Goal: Find specific page/section: Find specific page/section

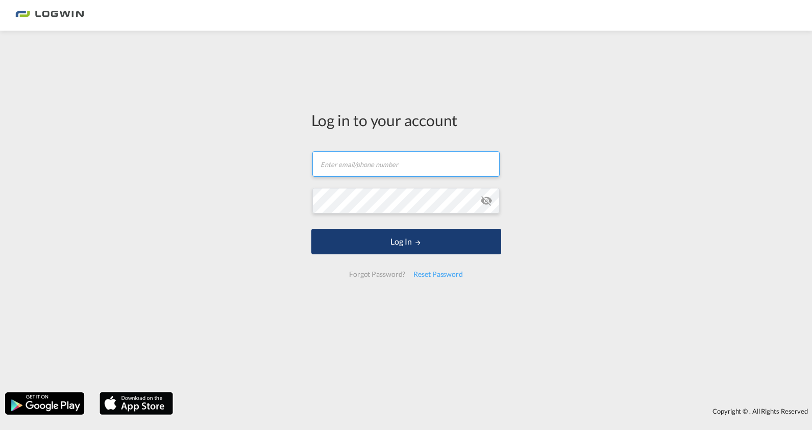
type input "[PERSON_NAME][EMAIL_ADDRESS][PERSON_NAME][DOMAIN_NAME]"
click at [391, 256] on form "[PERSON_NAME][EMAIL_ADDRESS][PERSON_NAME][DOMAIN_NAME] Password field is requir…" at bounding box center [406, 214] width 190 height 147
click at [388, 238] on button "Log In" at bounding box center [406, 242] width 190 height 26
